Goal: Book appointment/travel/reservation

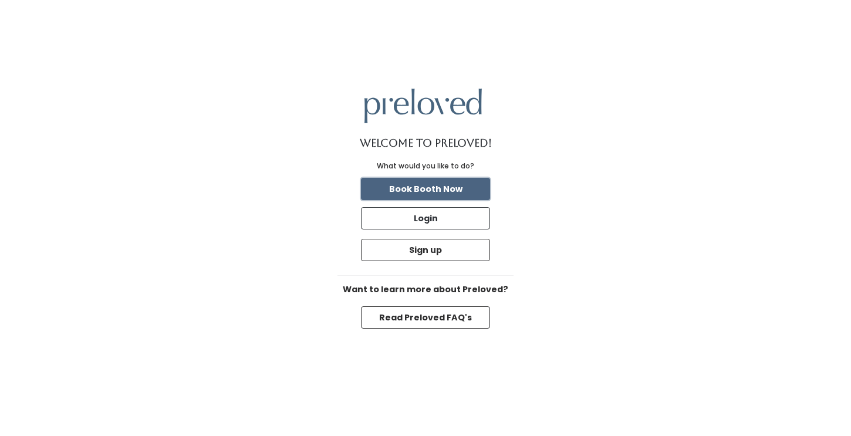
click at [449, 186] on button "Book Booth Now" at bounding box center [425, 189] width 129 height 22
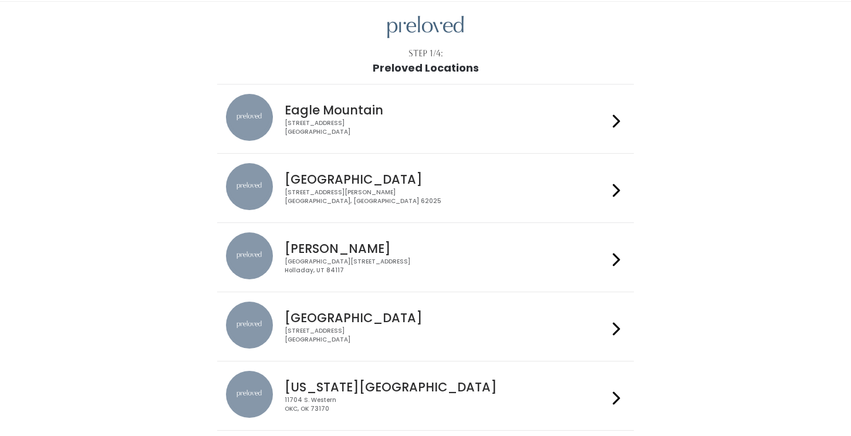
scroll to position [67, 0]
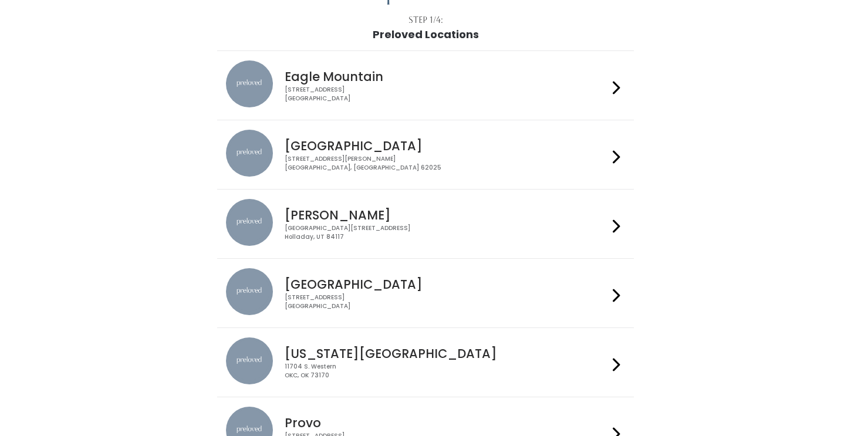
click at [617, 291] on icon at bounding box center [617, 295] width 8 height 17
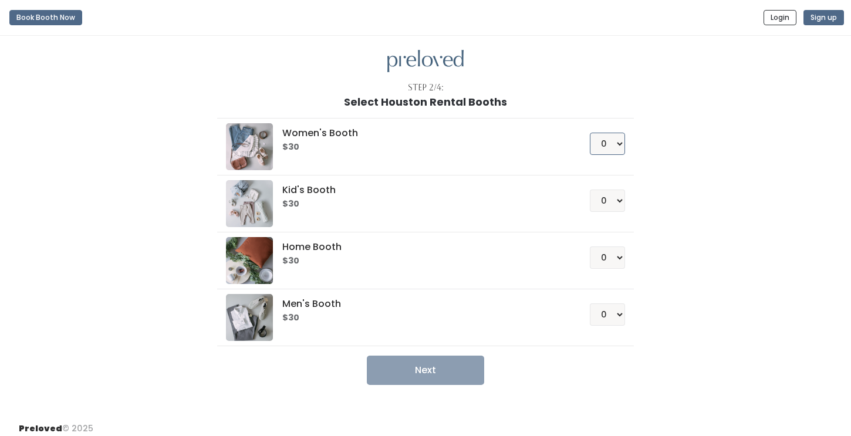
click at [618, 144] on select "0 1 2 3 4" at bounding box center [607, 144] width 35 height 22
click at [618, 143] on select "0 1 2 3 4" at bounding box center [607, 144] width 35 height 22
select select "1"
click at [590, 133] on select "0 1 2 3 4" at bounding box center [607, 144] width 35 height 22
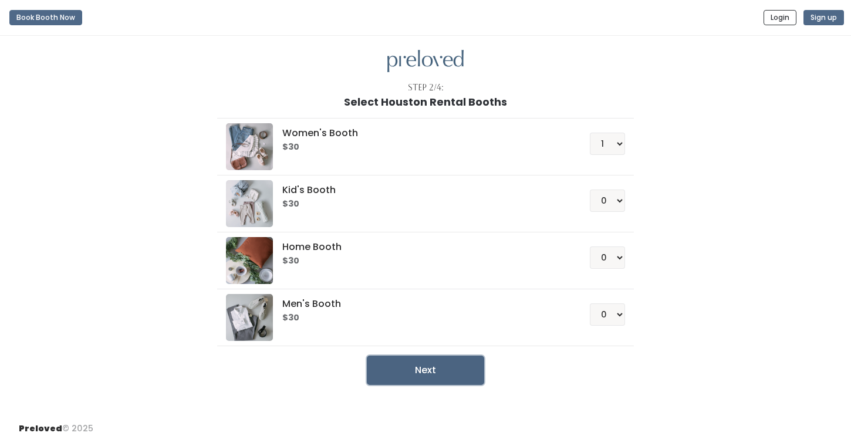
click at [453, 369] on button "Next" at bounding box center [425, 370] width 117 height 29
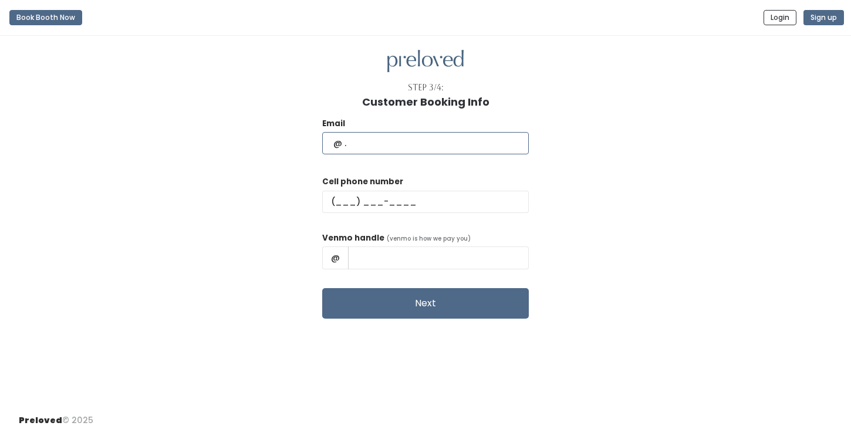
click at [400, 140] on input "text" at bounding box center [425, 143] width 207 height 22
type input "[EMAIL_ADDRESS][DOMAIN_NAME]"
type input "(713) 858-0235"
type input "Annabel levy"
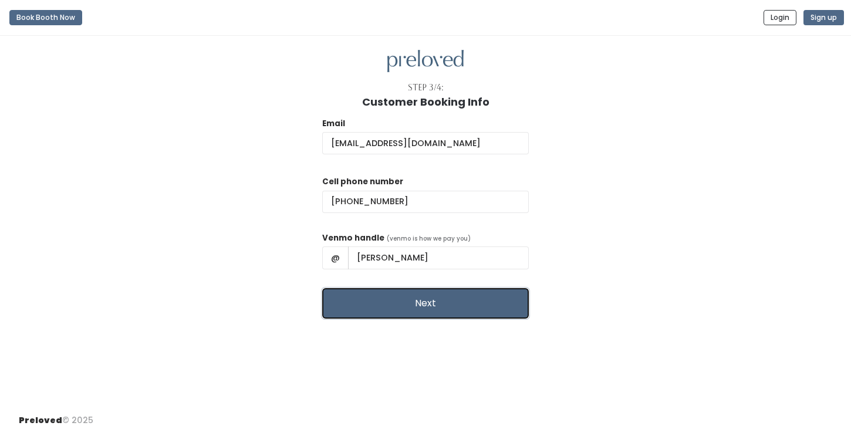
click at [445, 306] on button "Next" at bounding box center [425, 303] width 207 height 31
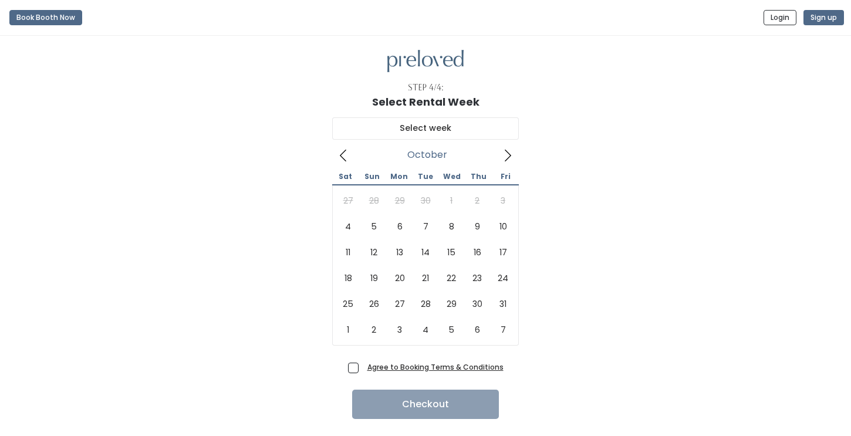
click at [507, 154] on icon at bounding box center [507, 155] width 13 height 13
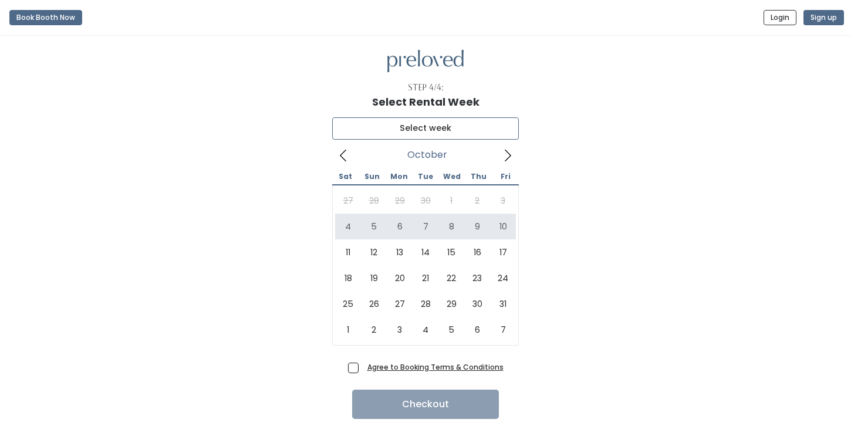
type input "[DATE] to [DATE]"
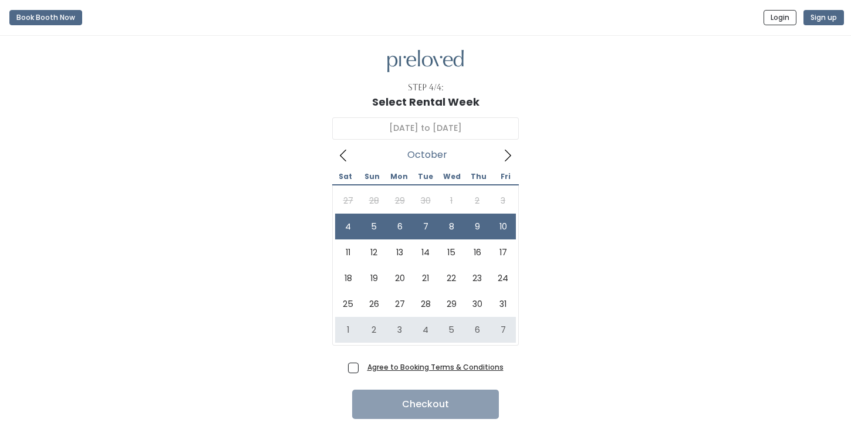
click at [363, 369] on span "Agree to Booking Terms & Conditions" at bounding box center [433, 367] width 141 height 12
click at [363, 369] on input "Agree to Booking Terms & Conditions" at bounding box center [367, 365] width 8 height 8
checkbox input "true"
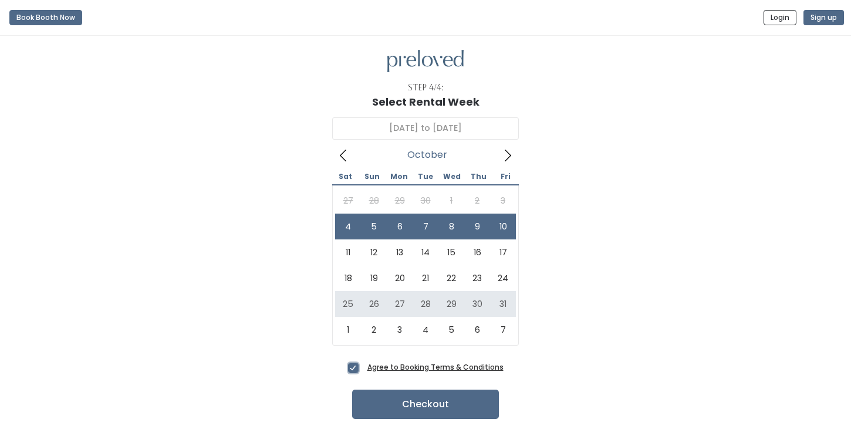
scroll to position [28, 0]
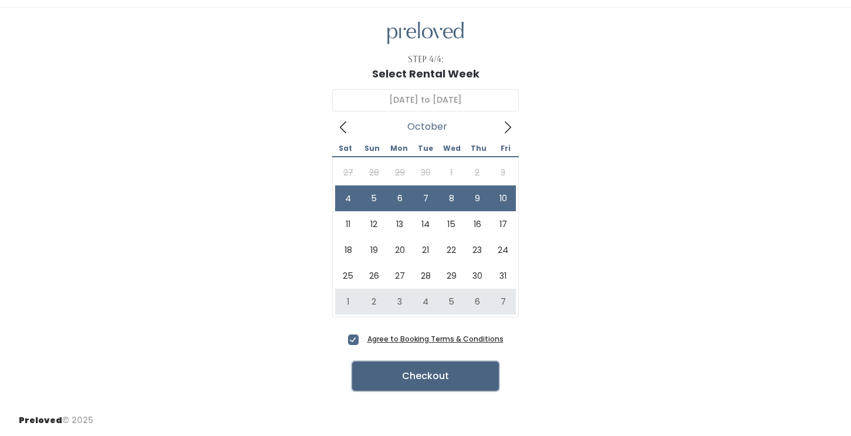
click at [413, 373] on button "Checkout" at bounding box center [425, 375] width 147 height 29
